Goal: Information Seeking & Learning: Find specific fact

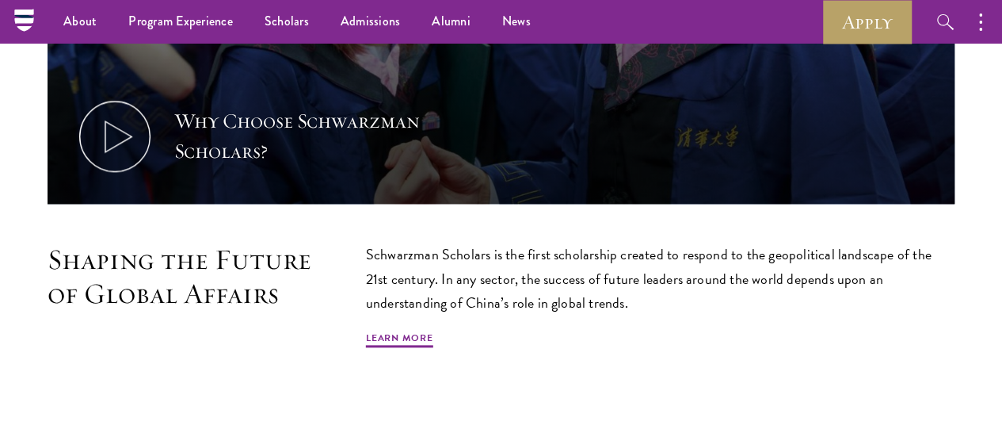
scroll to position [777, 0]
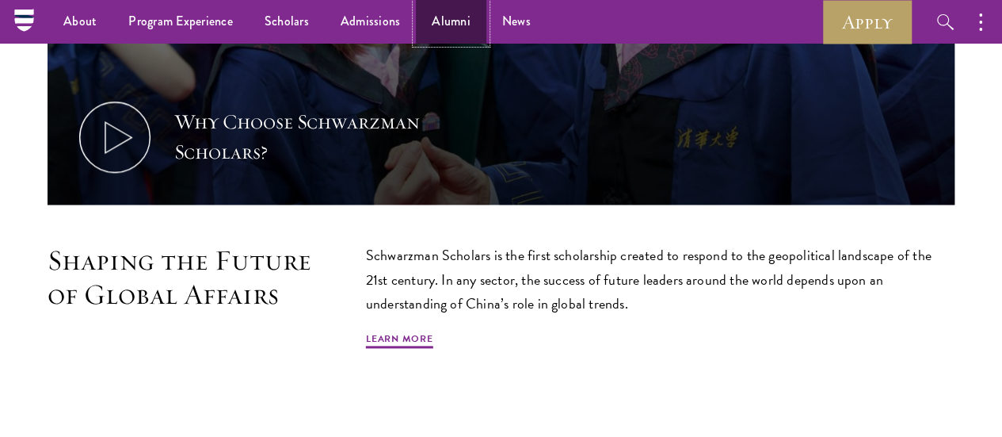
click at [437, 36] on link "Alumni" at bounding box center [451, 22] width 71 height 44
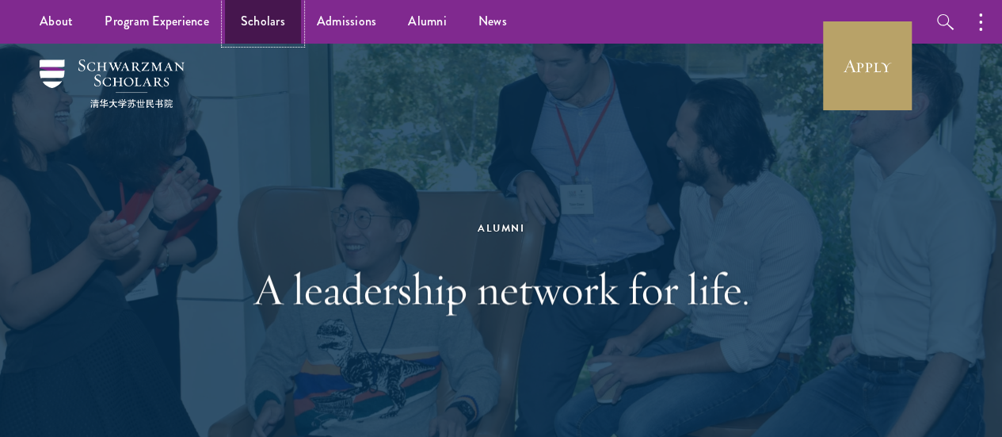
click at [266, 20] on link "Scholars" at bounding box center [263, 22] width 76 height 44
click at [569, 296] on h1 "A leadership network for life." at bounding box center [501, 288] width 547 height 55
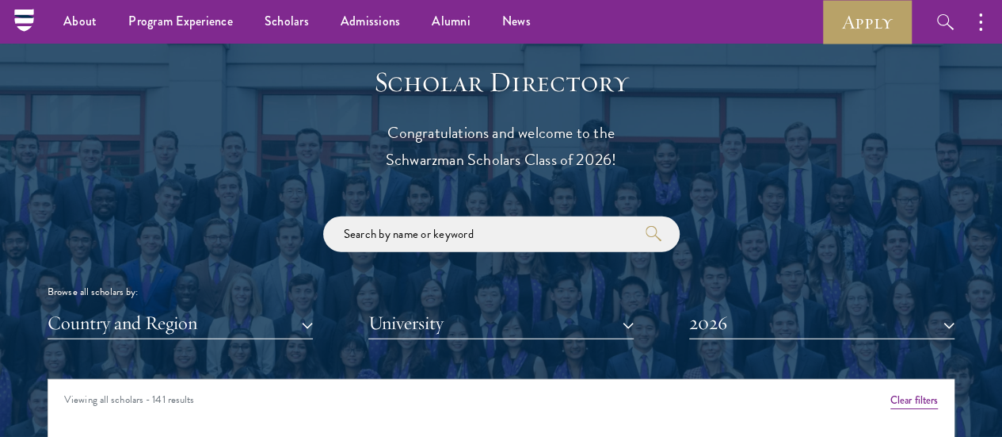
scroll to position [1687, 0]
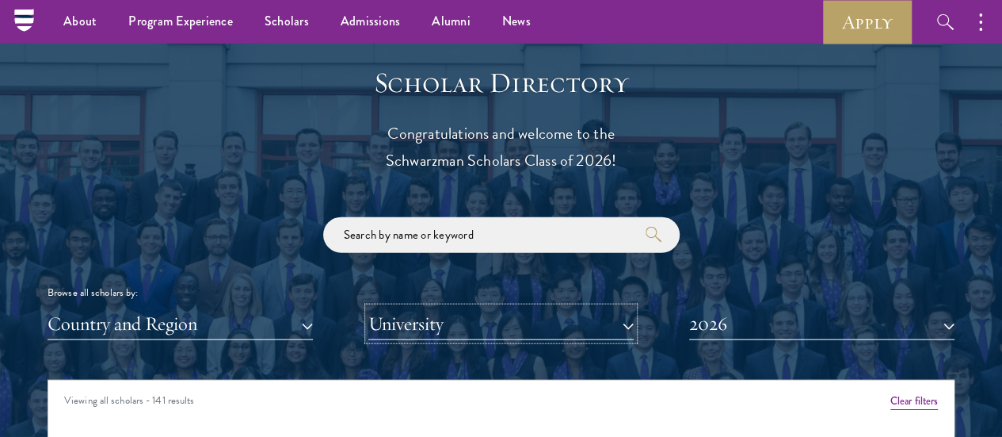
click at [522, 307] on button "University" at bounding box center [500, 323] width 265 height 32
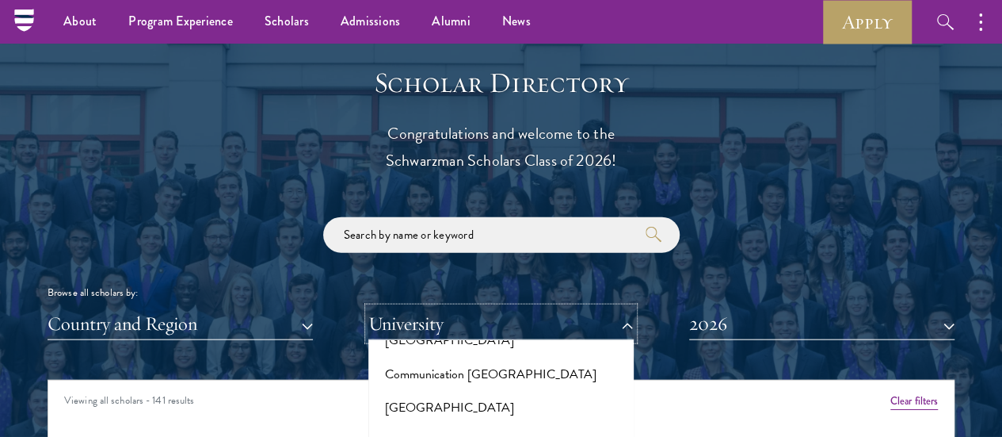
scroll to position [2472, 0]
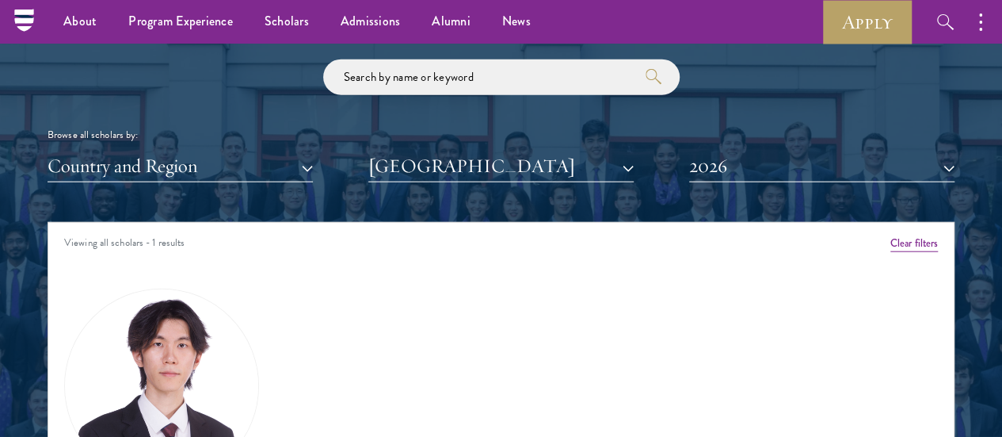
scroll to position [1812, 0]
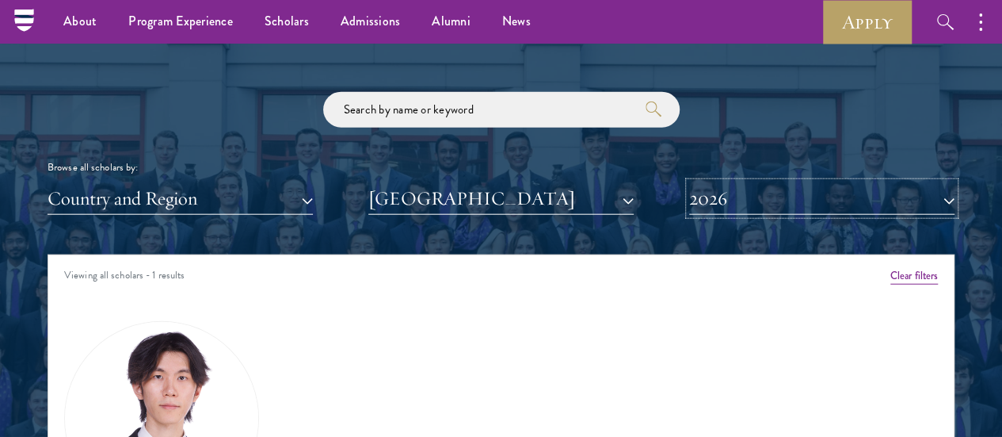
click at [716, 182] on button "2026" at bounding box center [821, 198] width 265 height 32
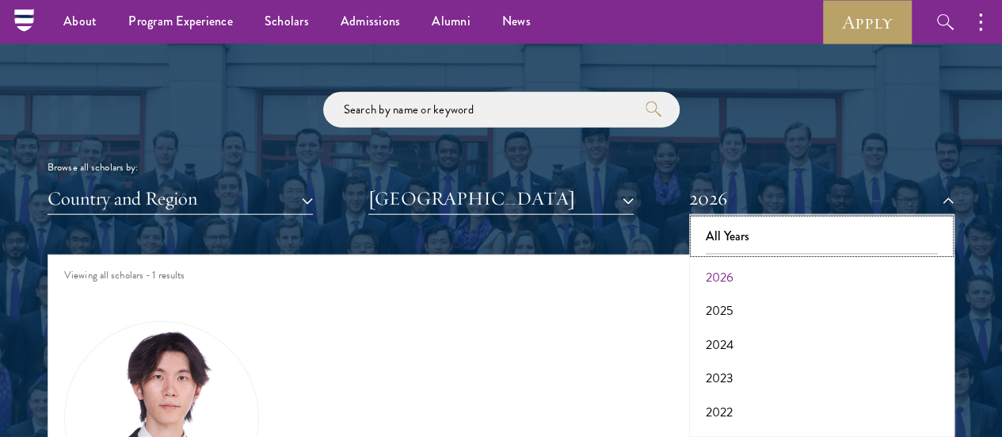
click at [719, 220] on button "All Years" at bounding box center [822, 236] width 256 height 33
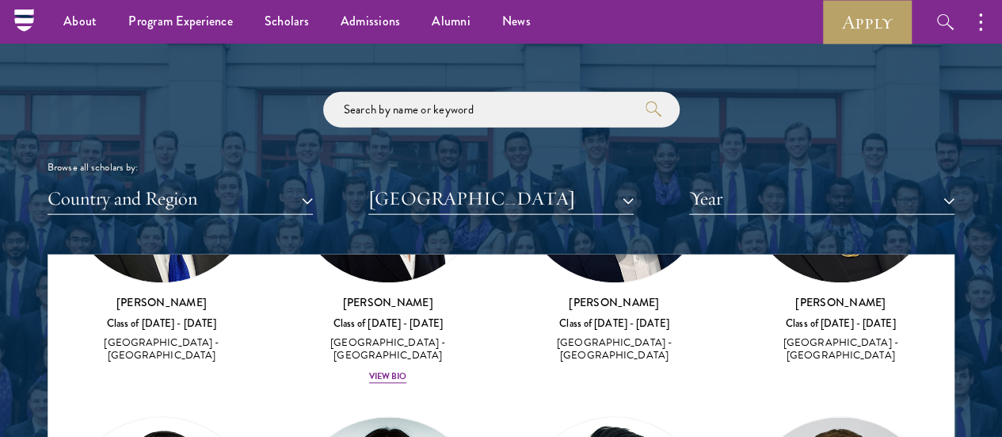
scroll to position [847, 0]
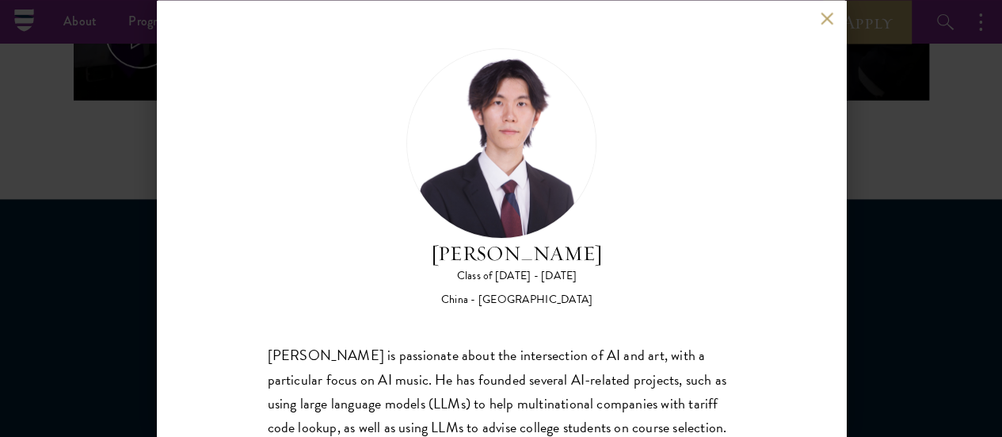
scroll to position [1082, 0]
